Goal: Task Accomplishment & Management: Manage account settings

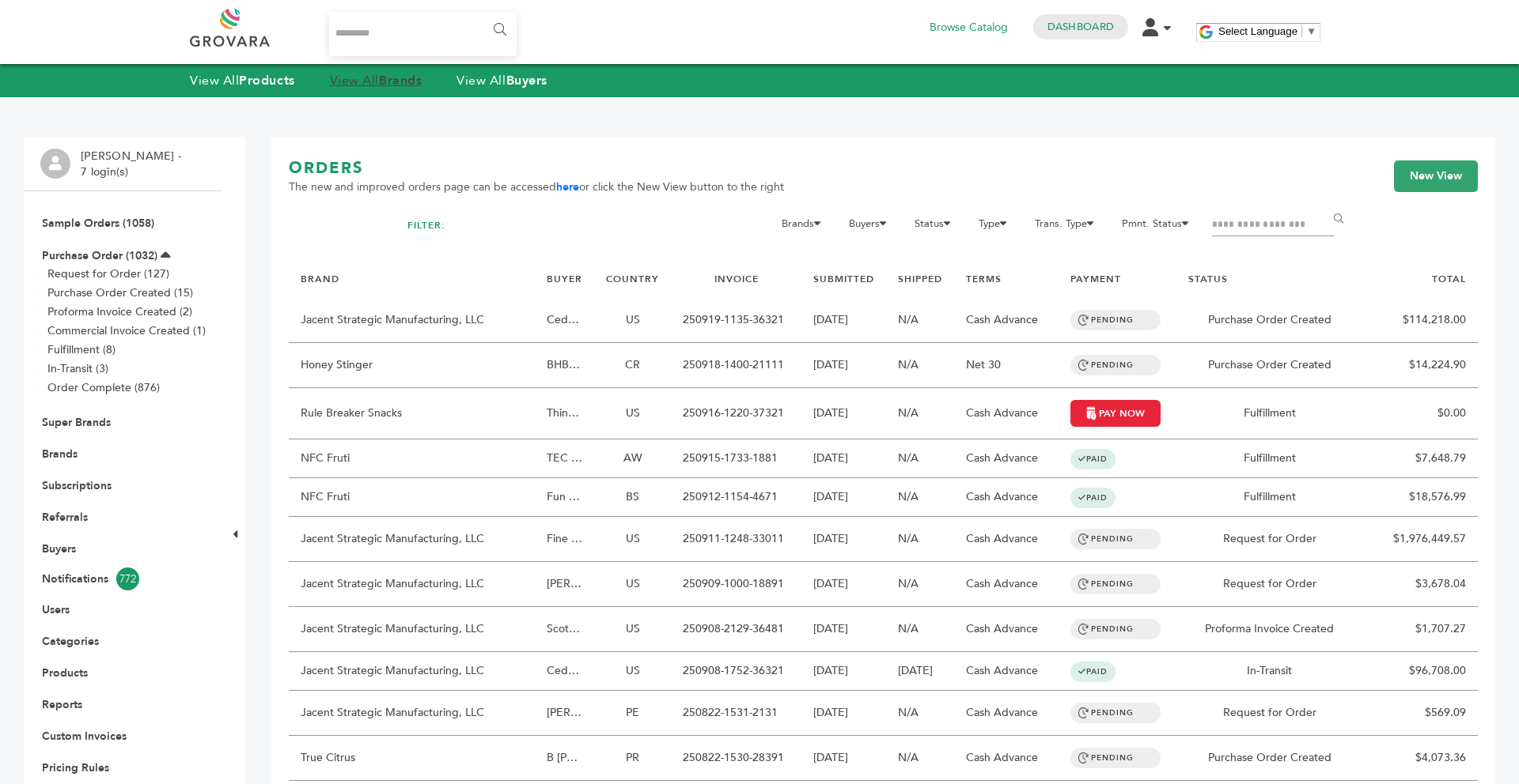
click at [410, 88] on strong "Brands" at bounding box center [401, 80] width 43 height 17
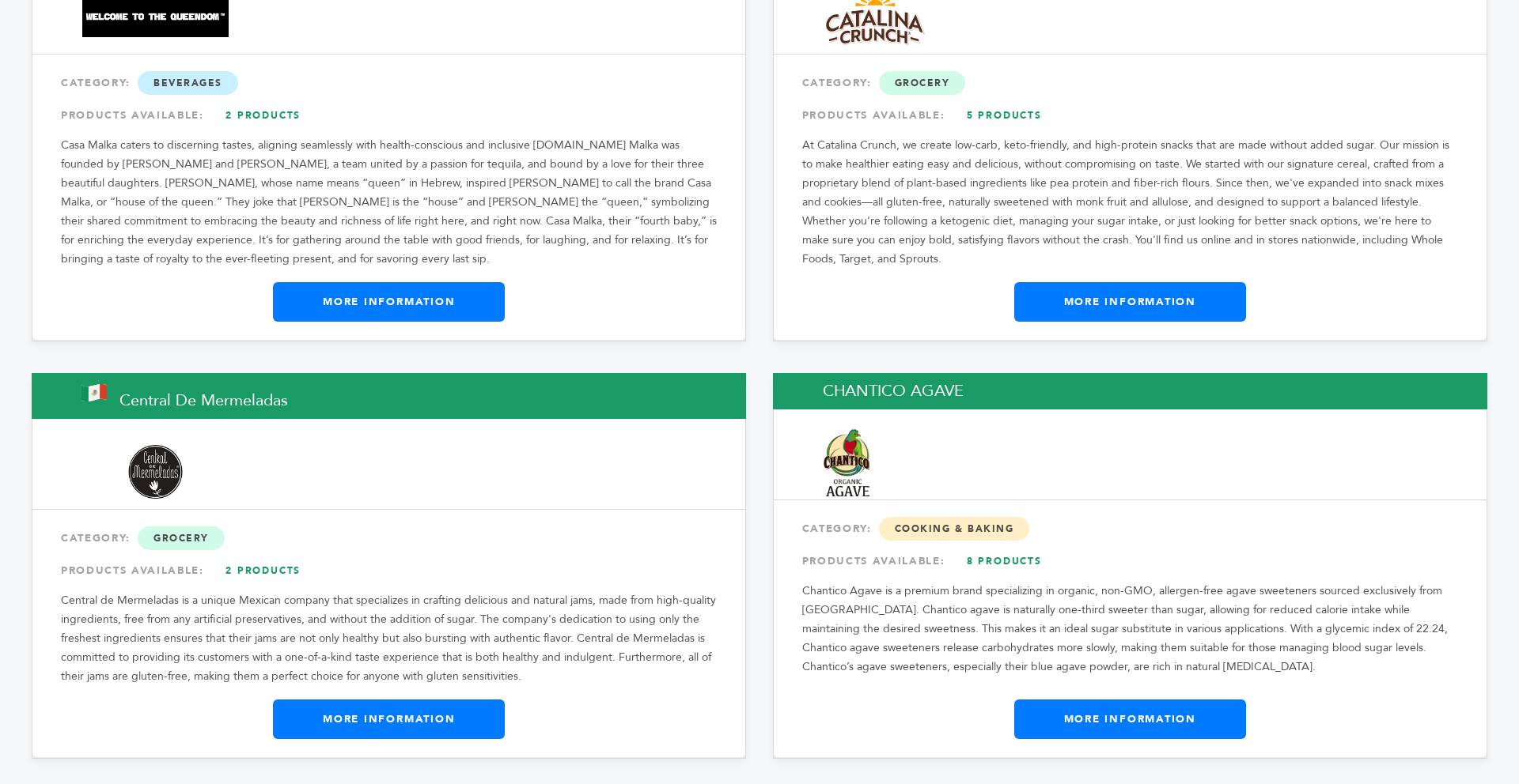
scroll to position [5870, 0]
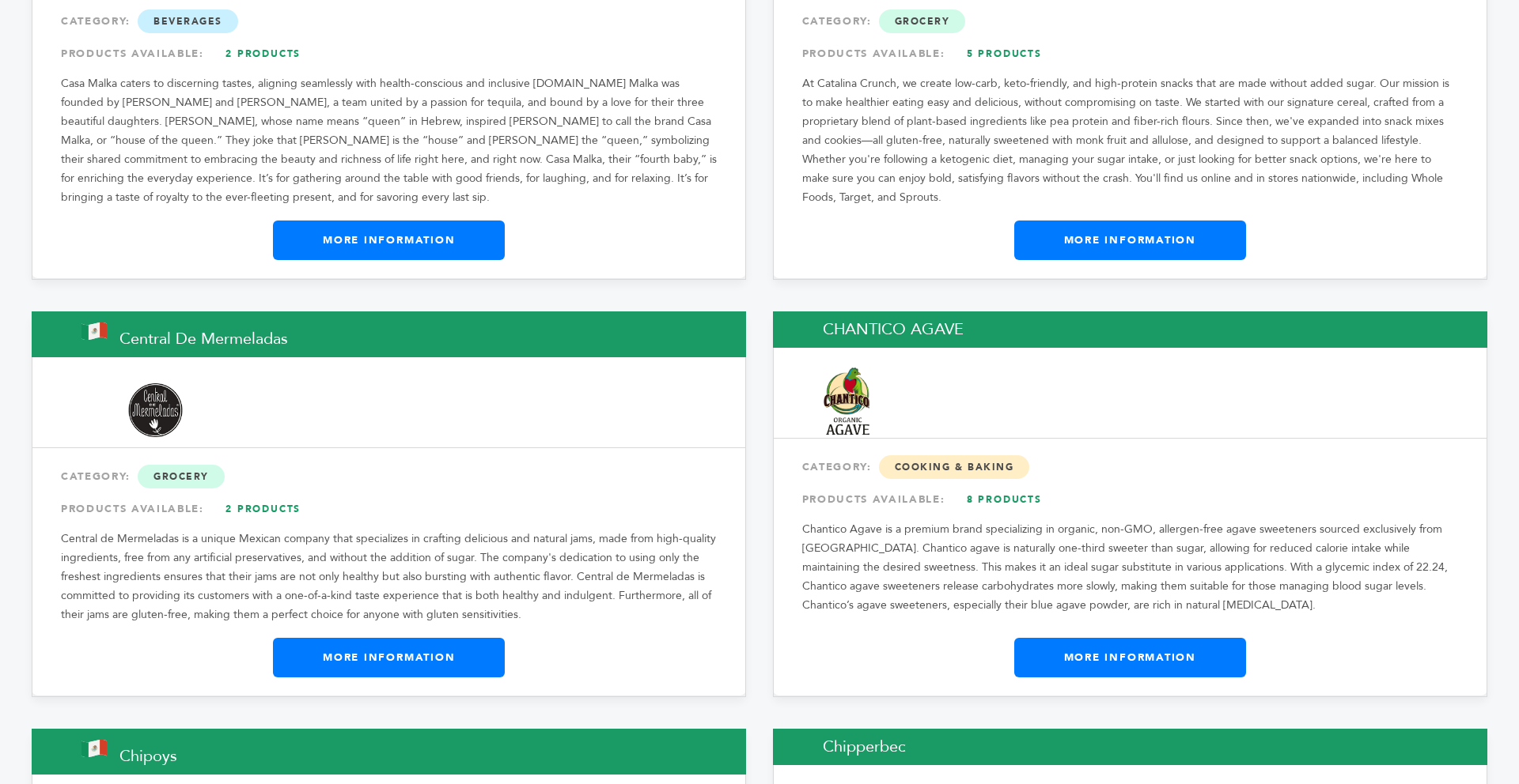
click at [1165, 638] on link "More Information" at bounding box center [1129, 658] width 232 height 39
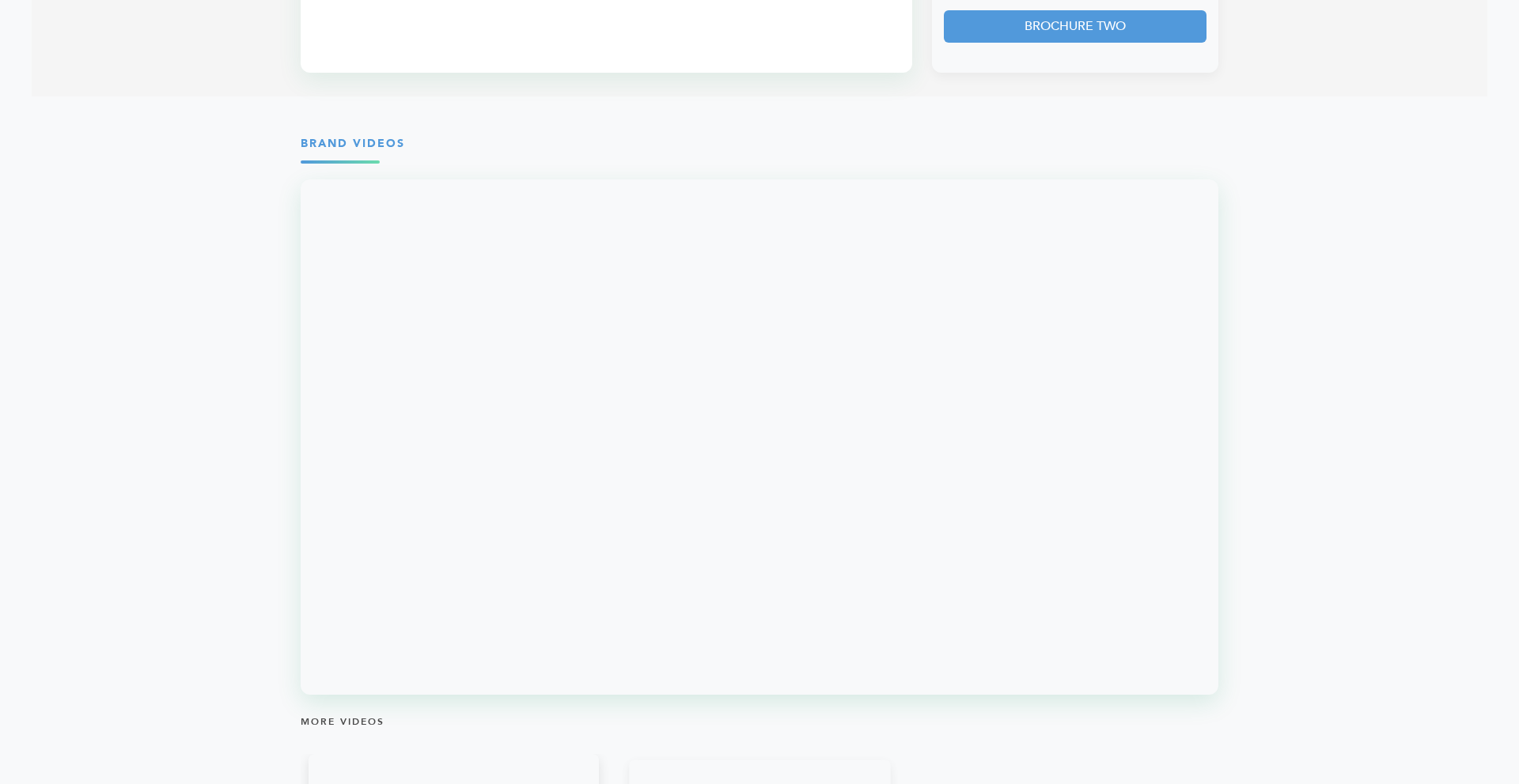
scroll to position [1582, 0]
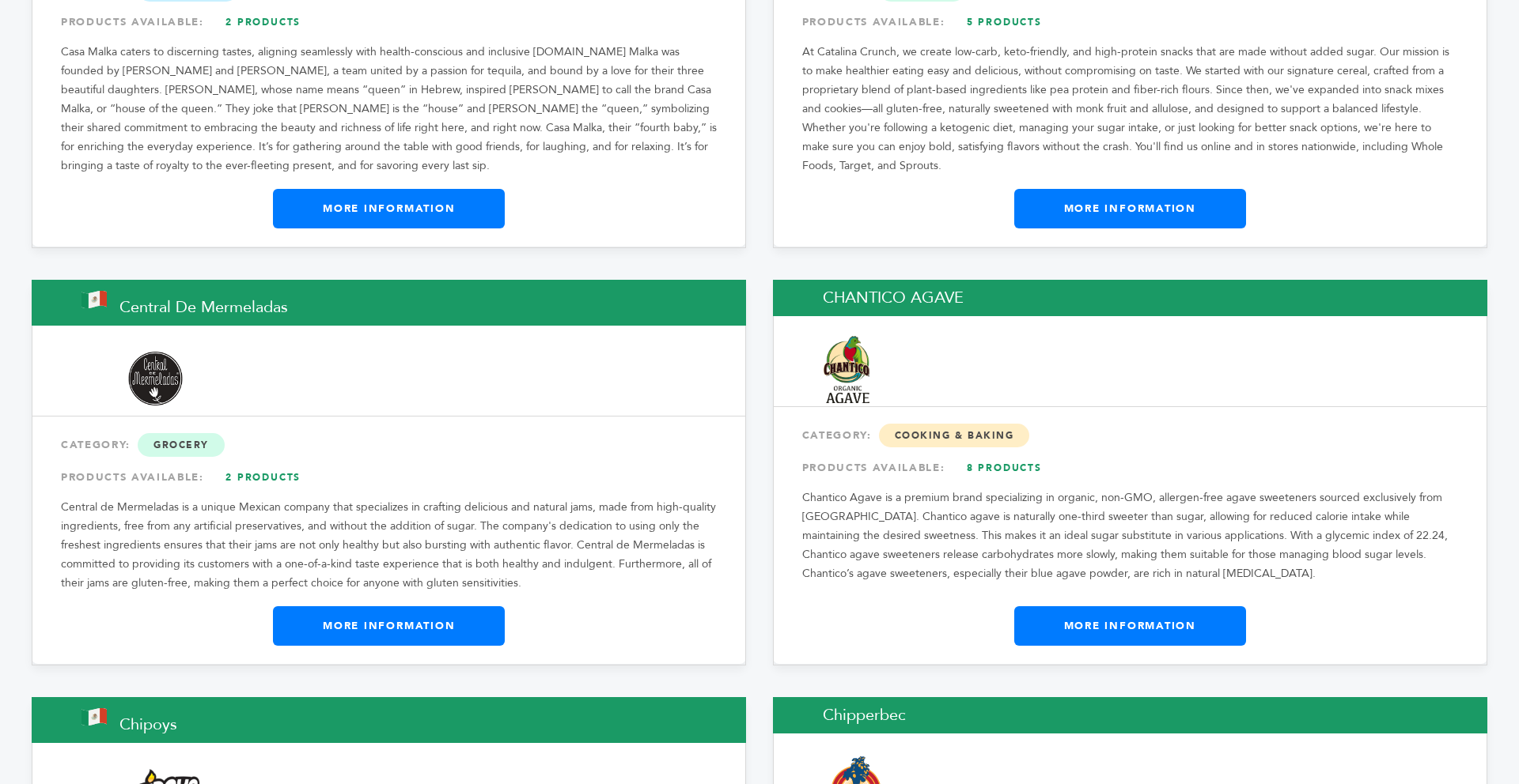
scroll to position [6091, 0]
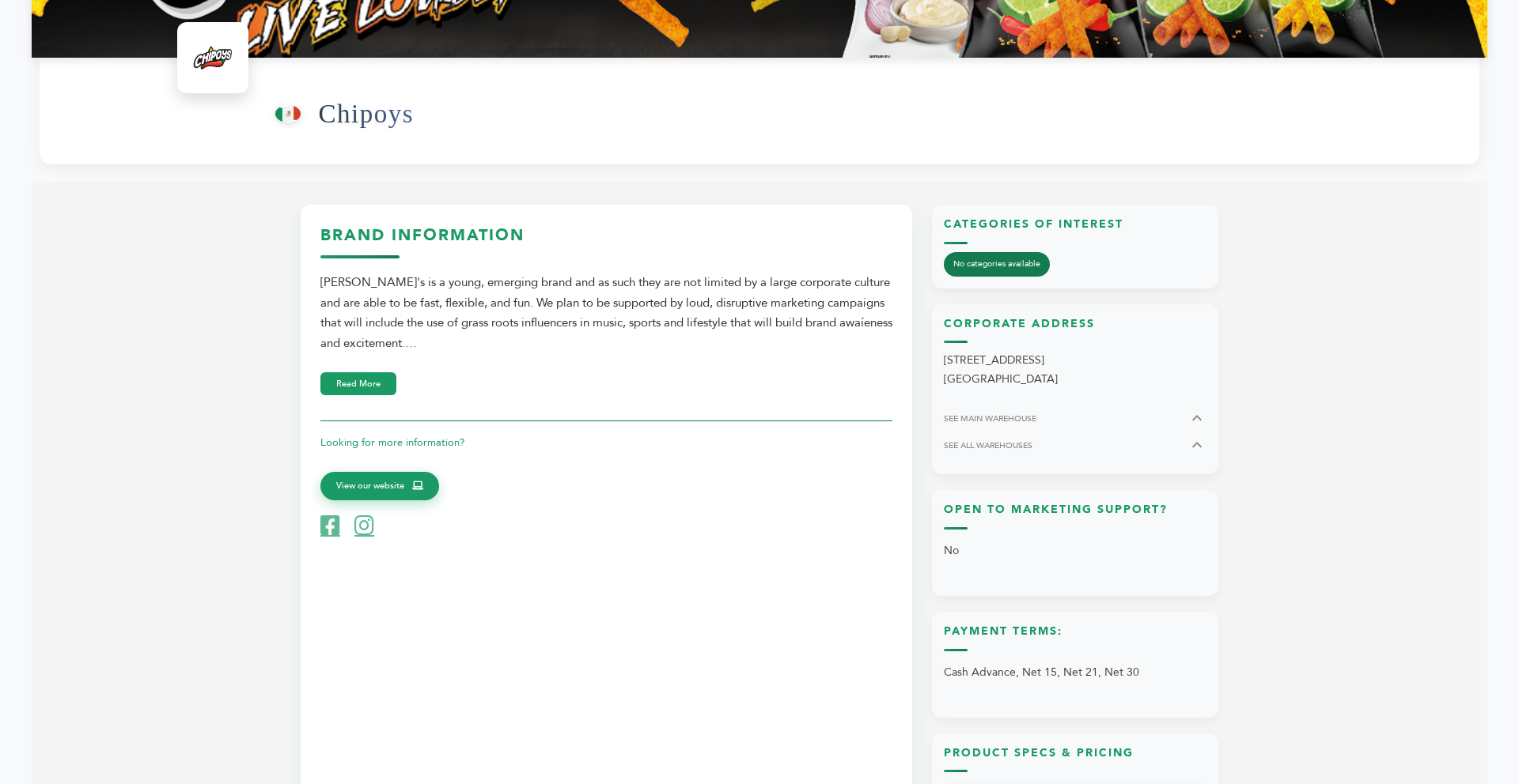
scroll to position [569, 0]
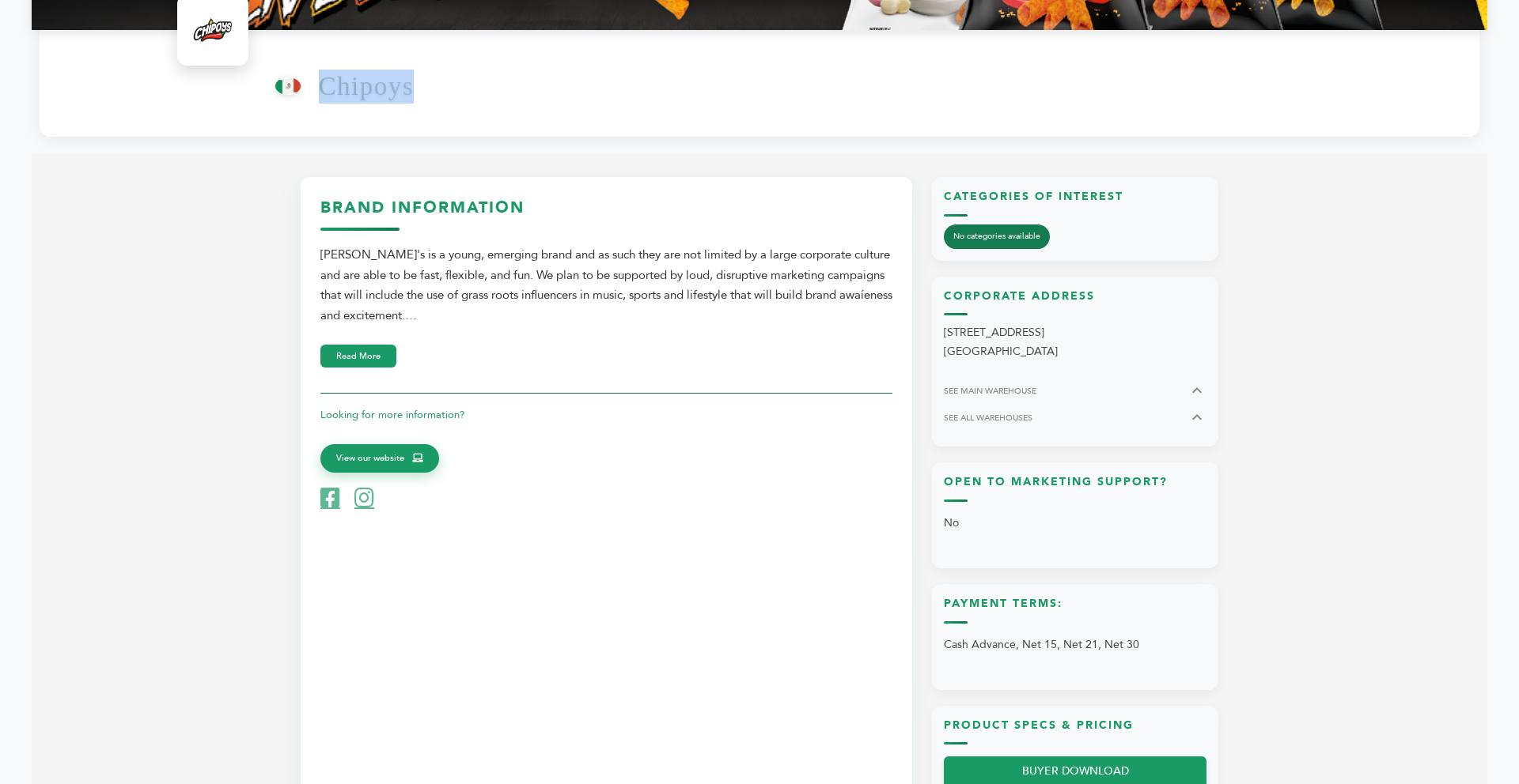
drag, startPoint x: 418, startPoint y: 90, endPoint x: 317, endPoint y: 86, distance: 101.1
click at [317, 86] on div "From Mexico (MX) Chipoys" at bounding box center [870, 86] width 1188 height 86
copy h1 "Chipoys"
click at [566, 140] on div "Hello! Grovara is best viewed on a desktop monitor. Signed in as Max Stein from…" at bounding box center [760, 542] width 1456 height 2041
click at [219, 19] on img at bounding box center [213, 27] width 63 height 63
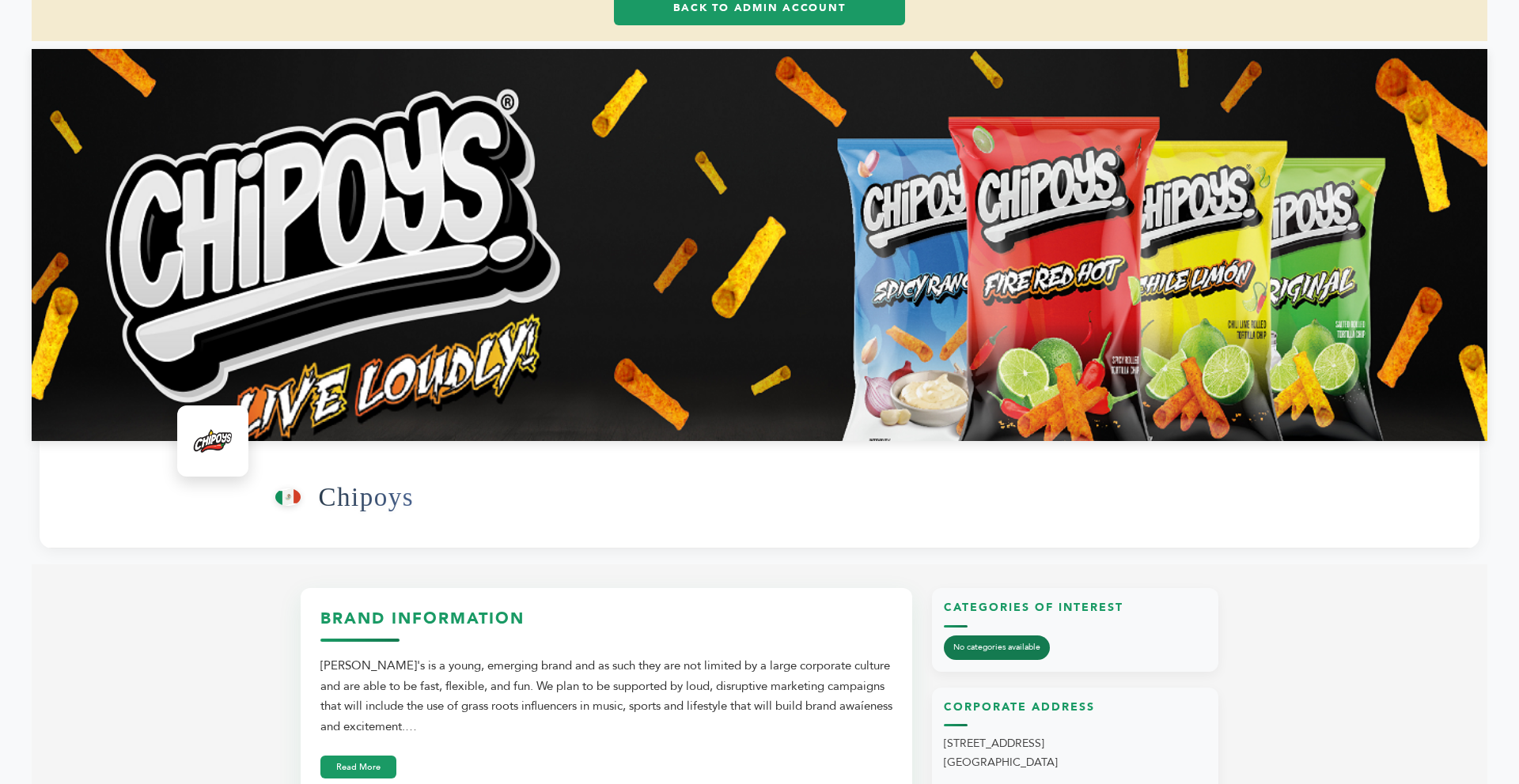
scroll to position [190, 0]
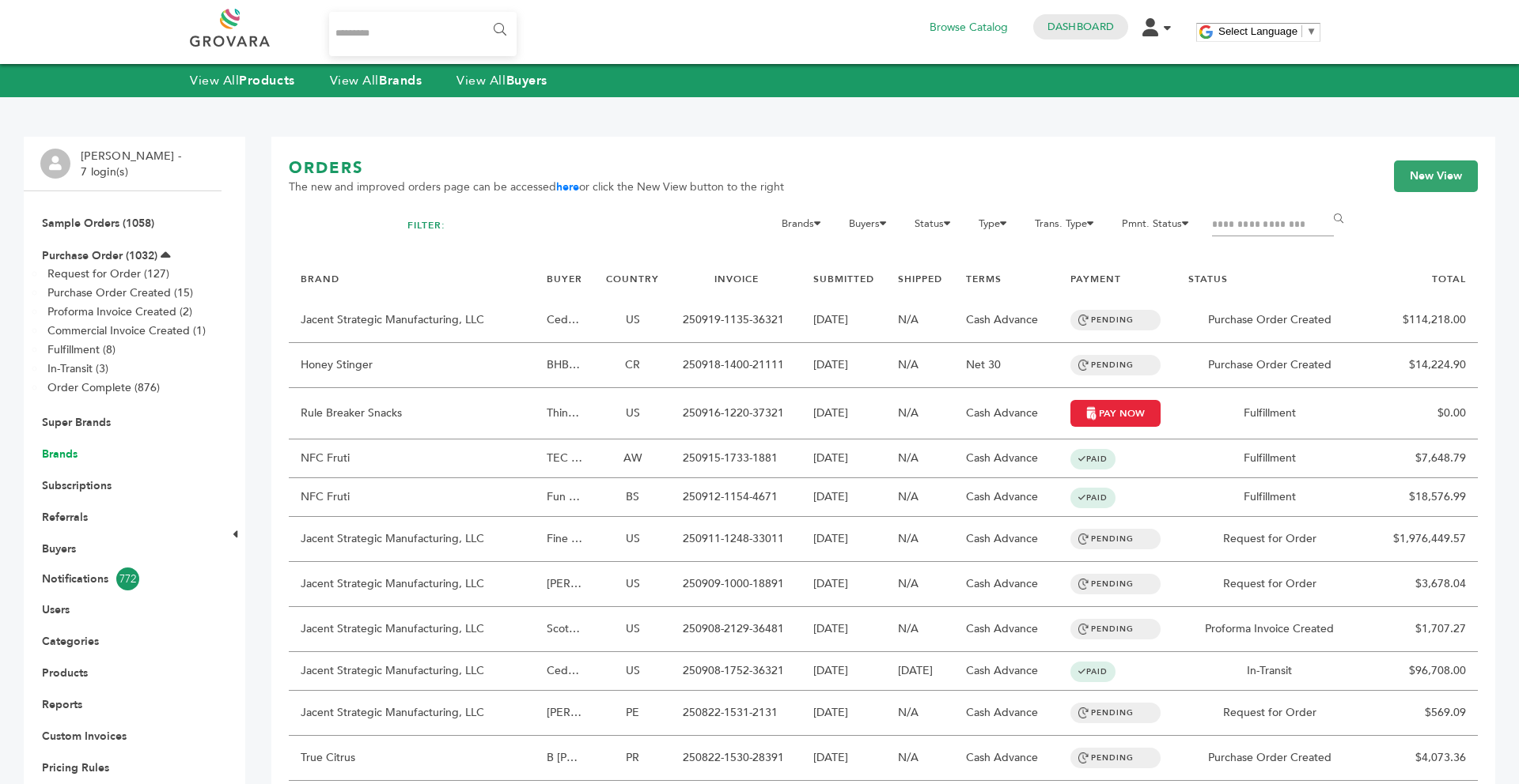
click at [74, 448] on link "Brands" at bounding box center [60, 454] width 36 height 15
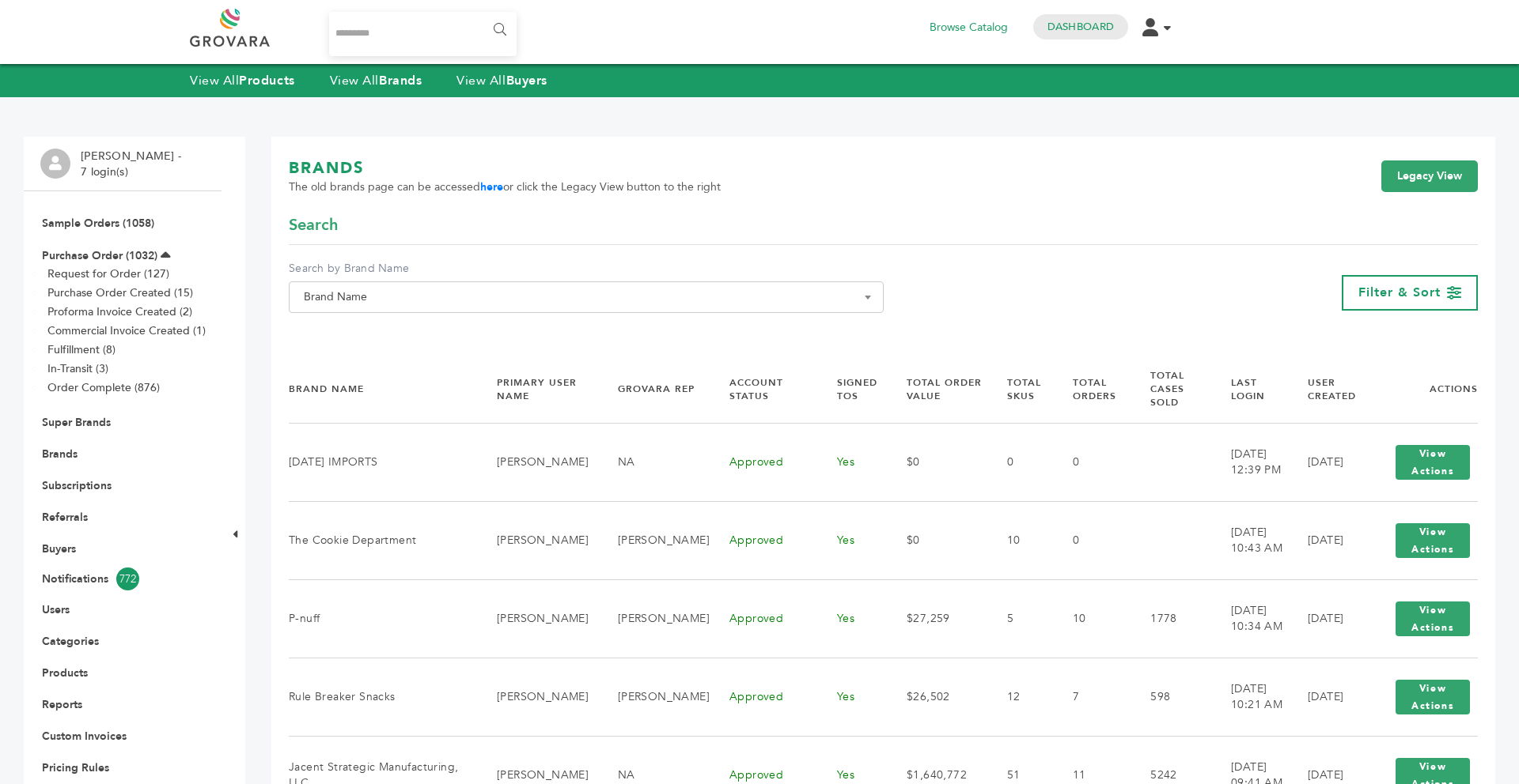
click at [425, 300] on span "Brand Name" at bounding box center [586, 297] width 577 height 22
click at [391, 320] on input "Search" at bounding box center [587, 326] width 587 height 20
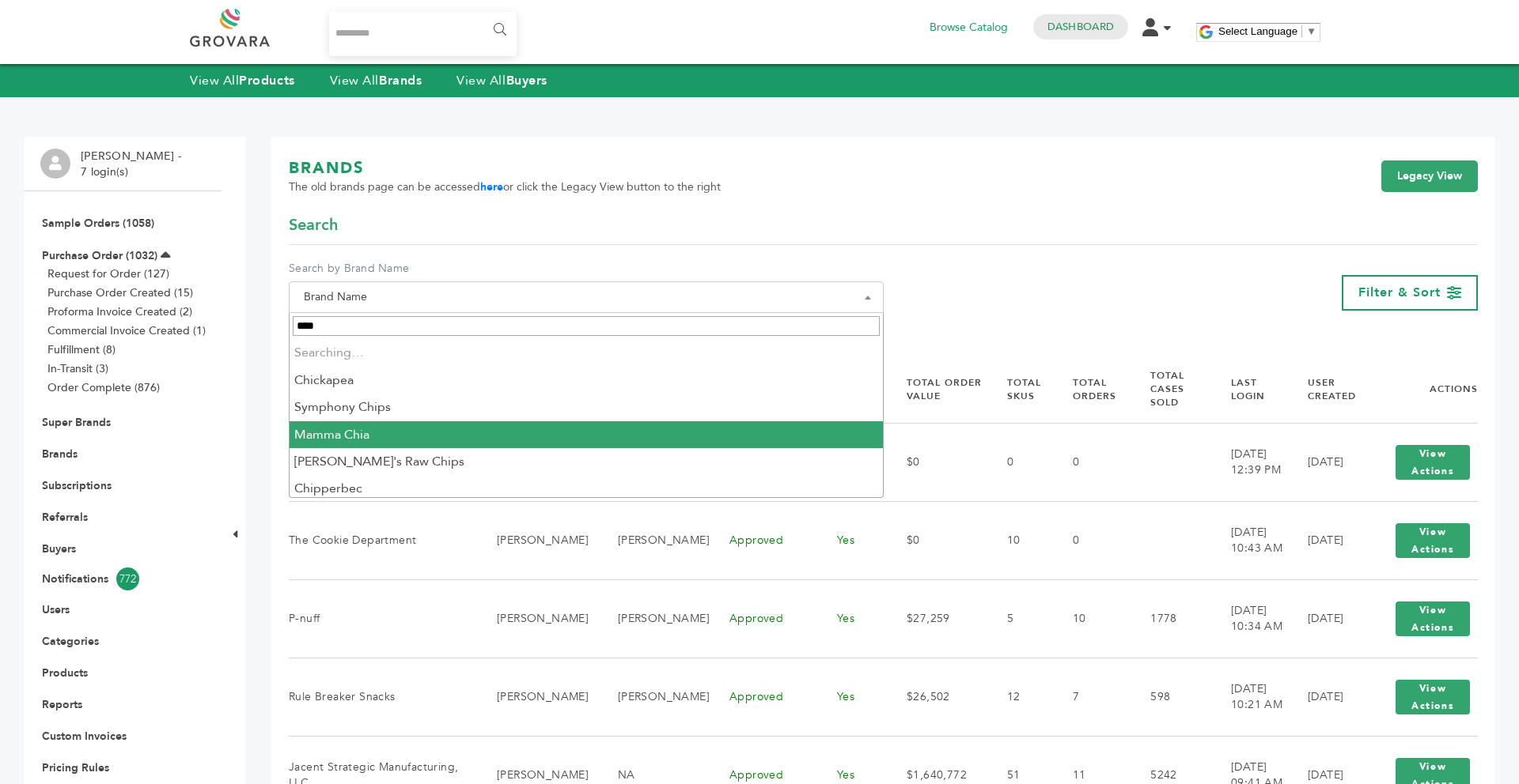
type input "*****"
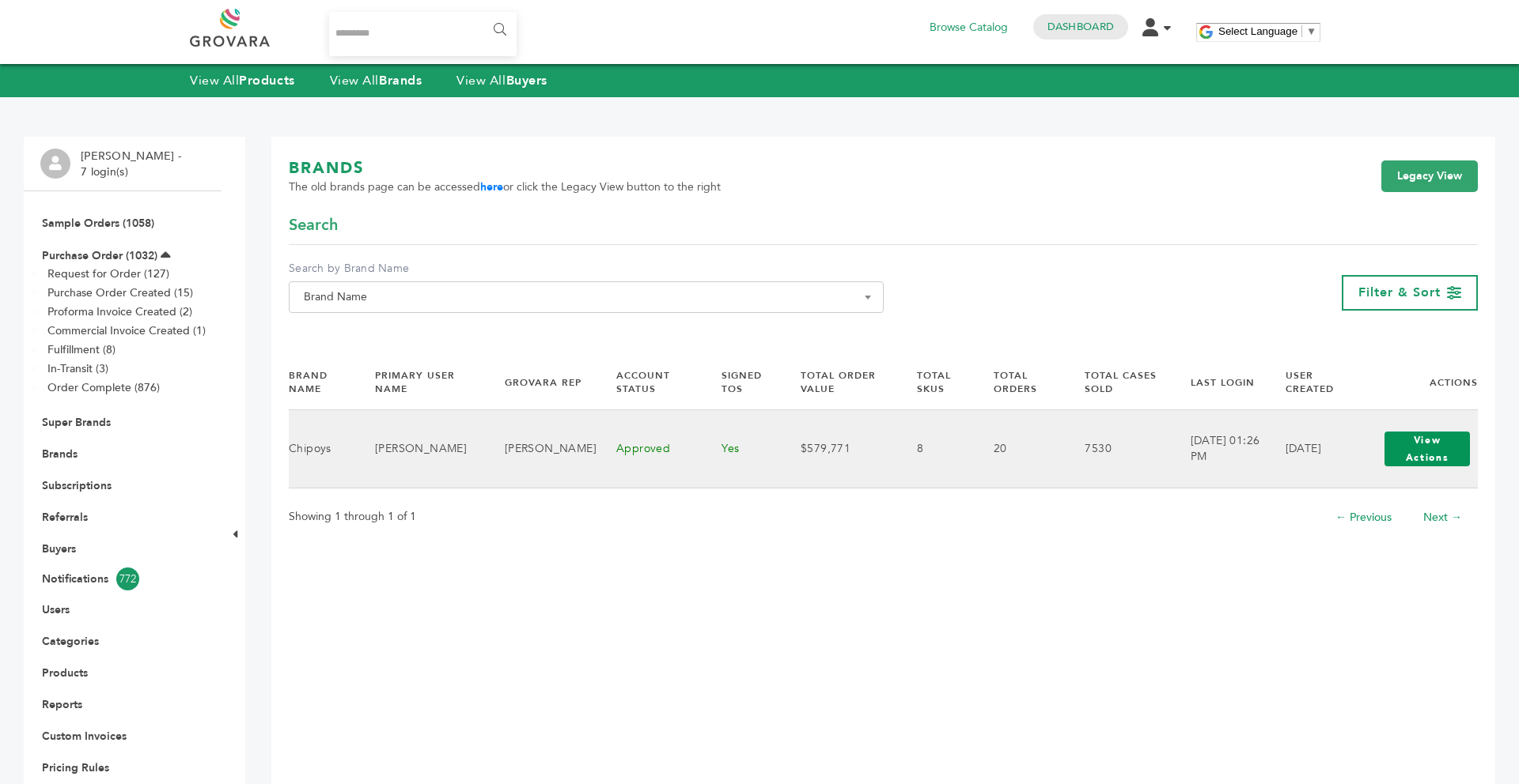
click at [1439, 450] on button "View Actions" at bounding box center [1427, 448] width 86 height 35
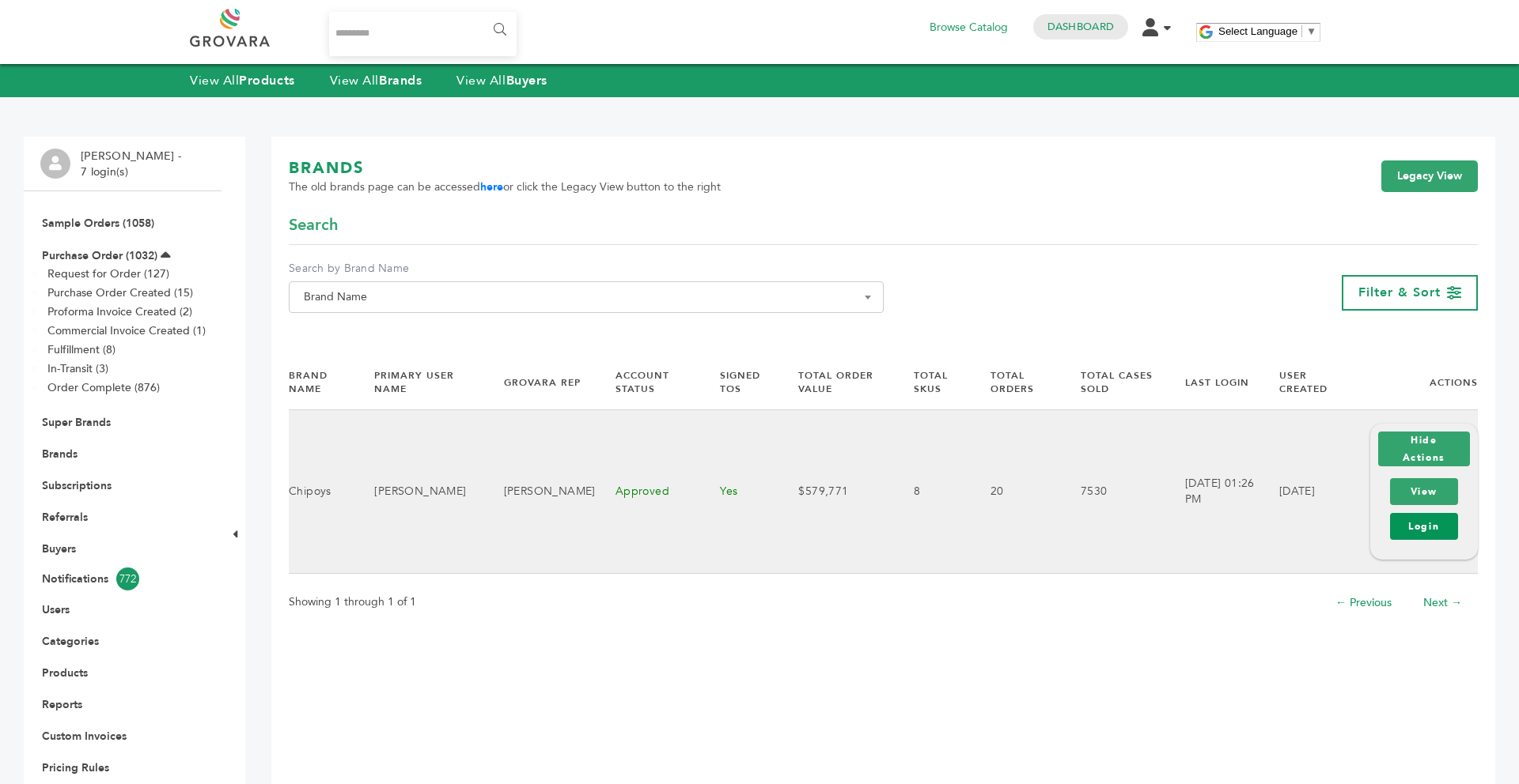
click at [1429, 532] on link "Login" at bounding box center [1423, 526] width 68 height 27
